Goal: Navigation & Orientation: Go to known website

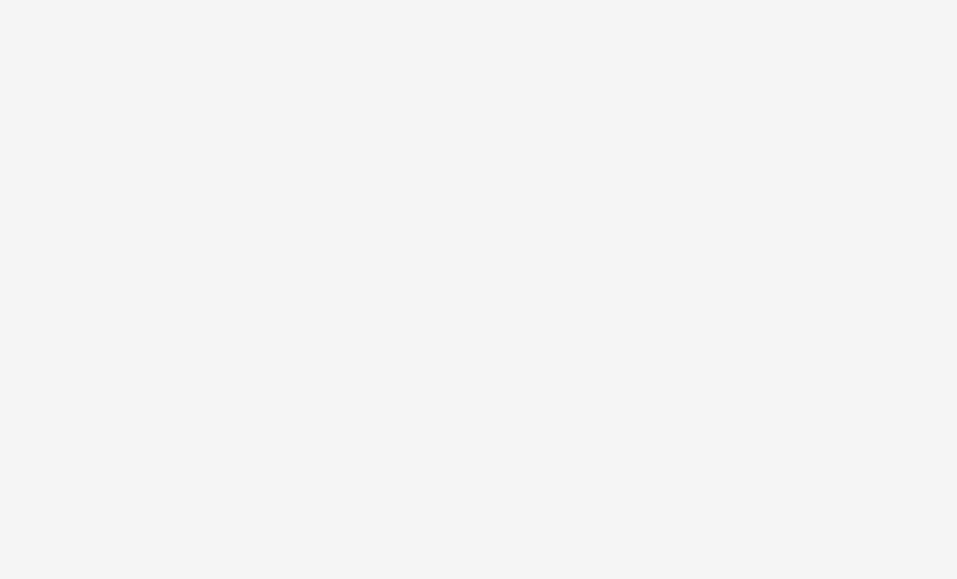
click at [473, 0] on html at bounding box center [478, 0] width 957 height 0
click at [529, 0] on html at bounding box center [478, 0] width 957 height 0
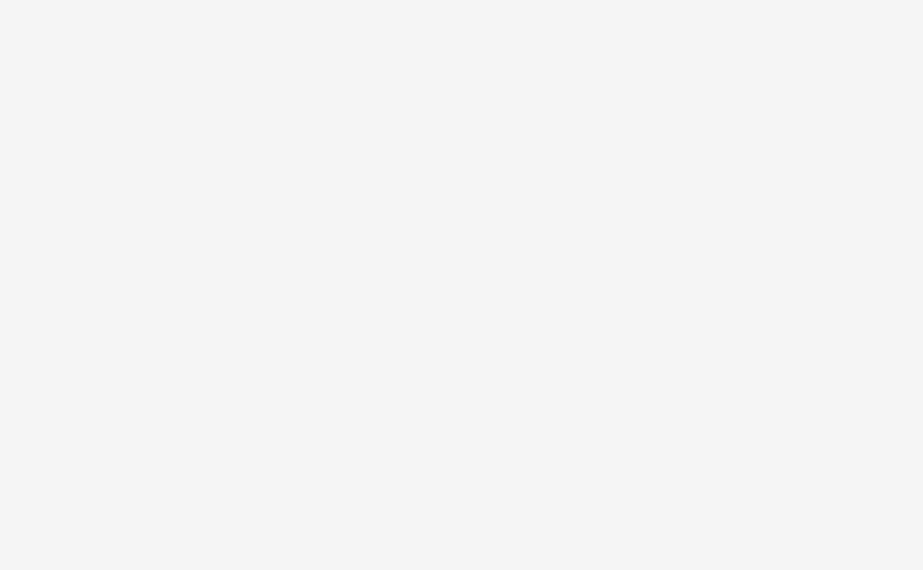
click at [33, 0] on html at bounding box center [461, 0] width 923 height 0
